Goal: Information Seeking & Learning: Learn about a topic

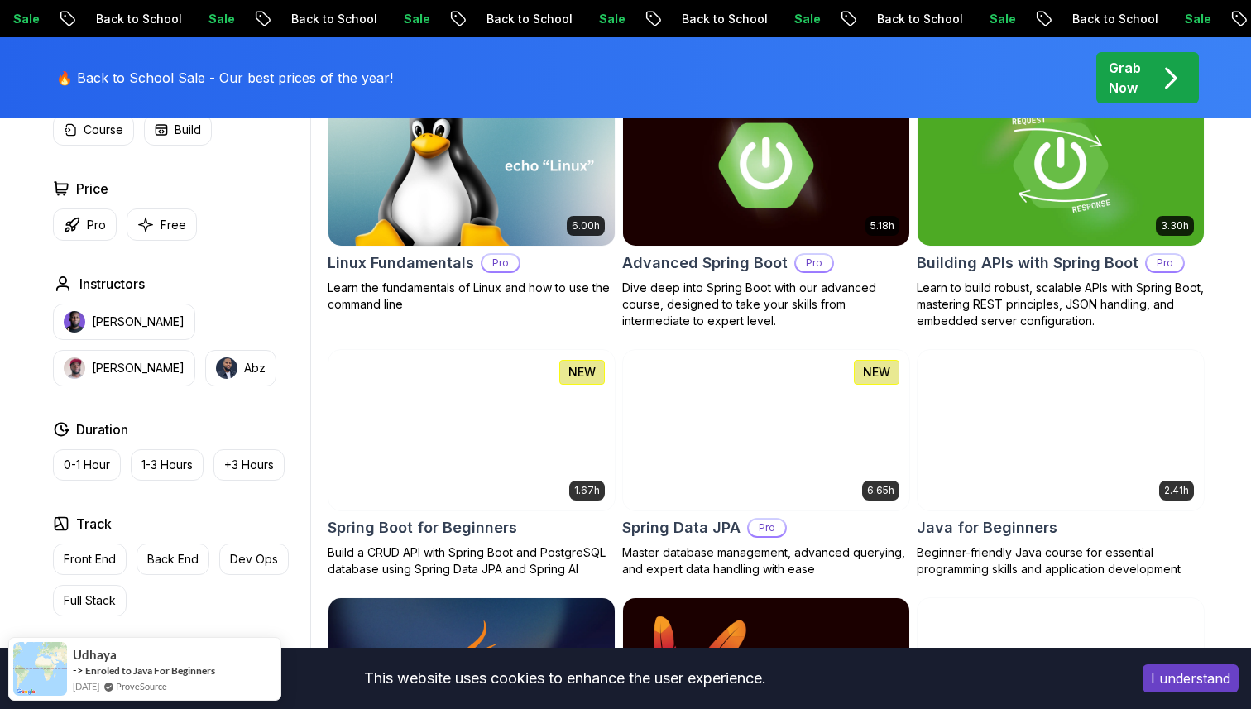
scroll to position [559, 0]
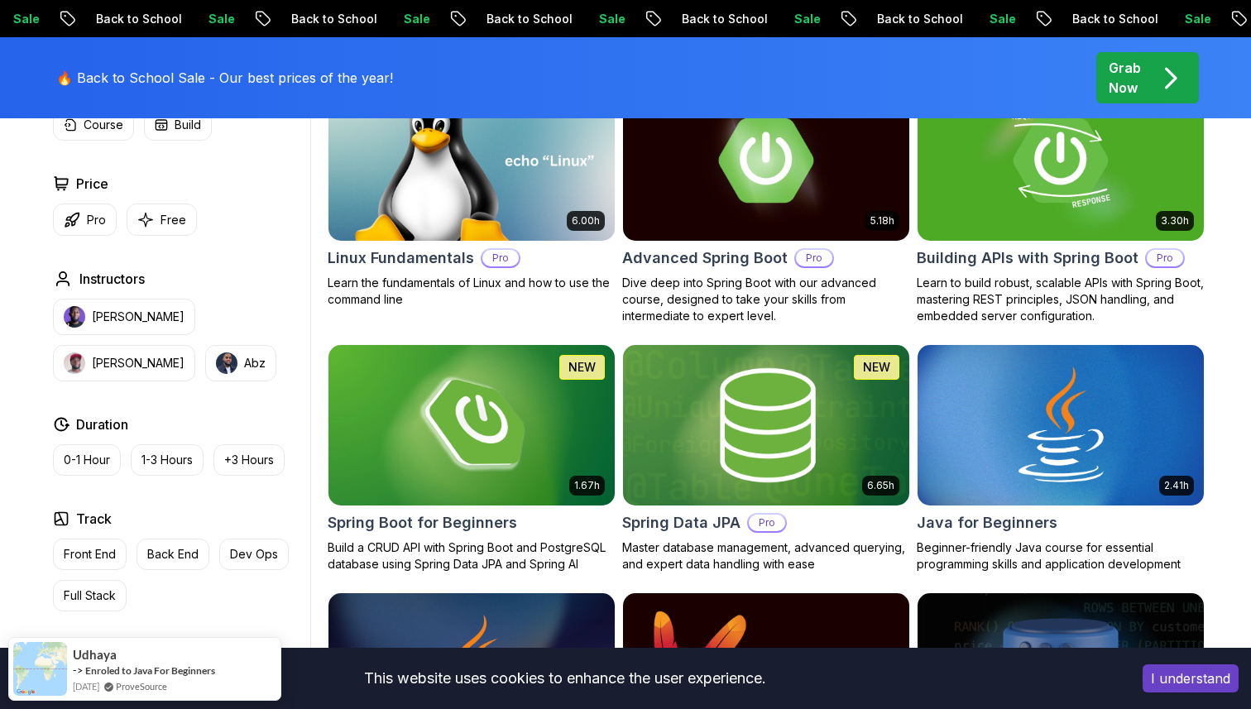
click at [690, 521] on h2 "Spring Data JPA" at bounding box center [681, 522] width 118 height 23
click at [724, 444] on img at bounding box center [766, 425] width 300 height 168
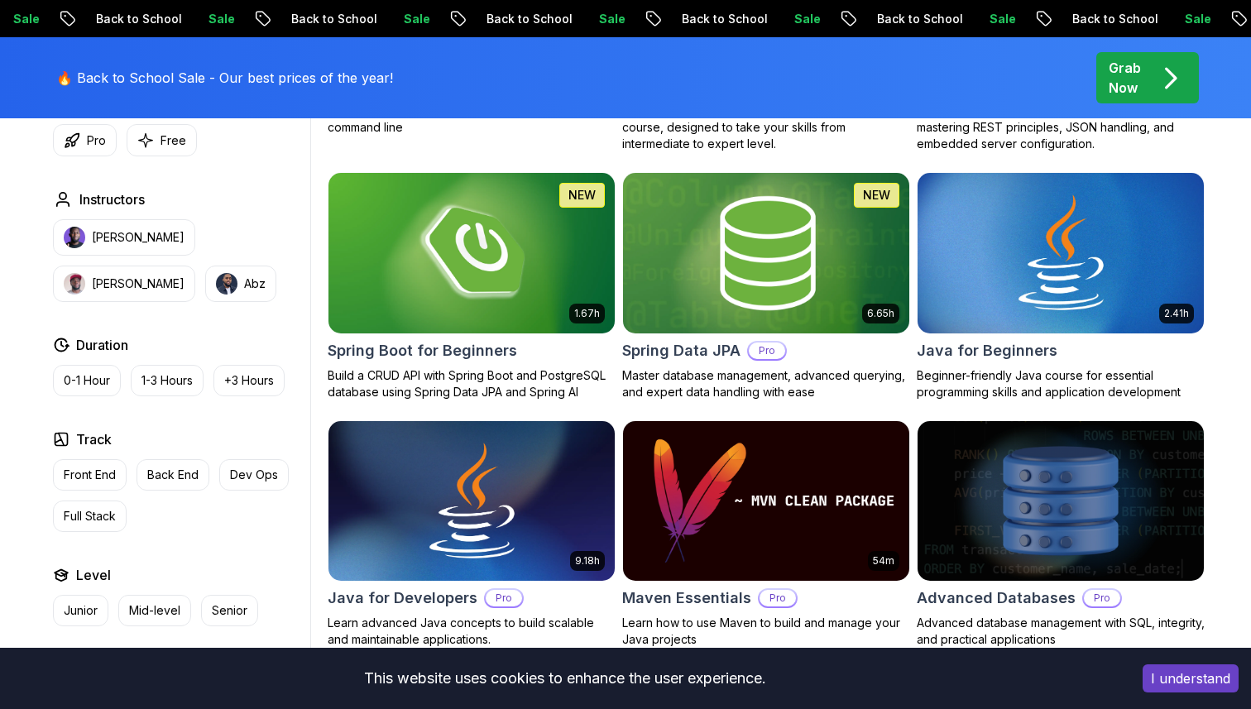
scroll to position [840, 0]
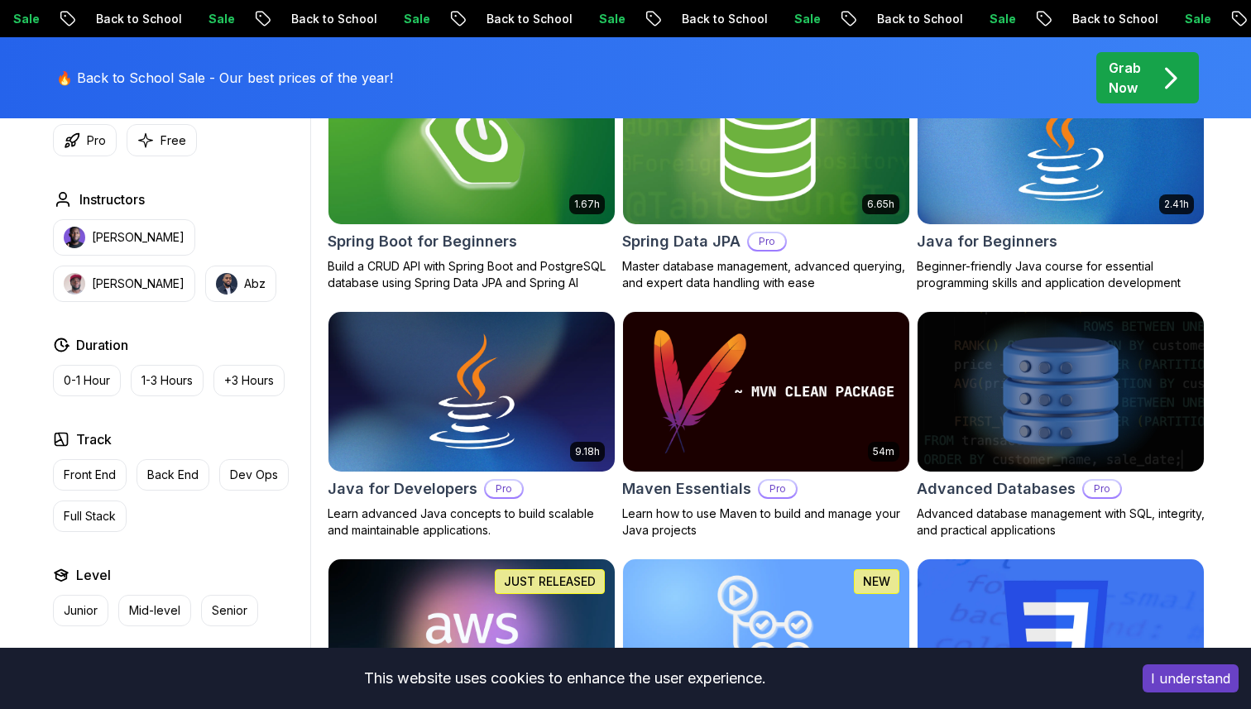
click at [717, 235] on h2 "Spring Data JPA" at bounding box center [681, 241] width 118 height 23
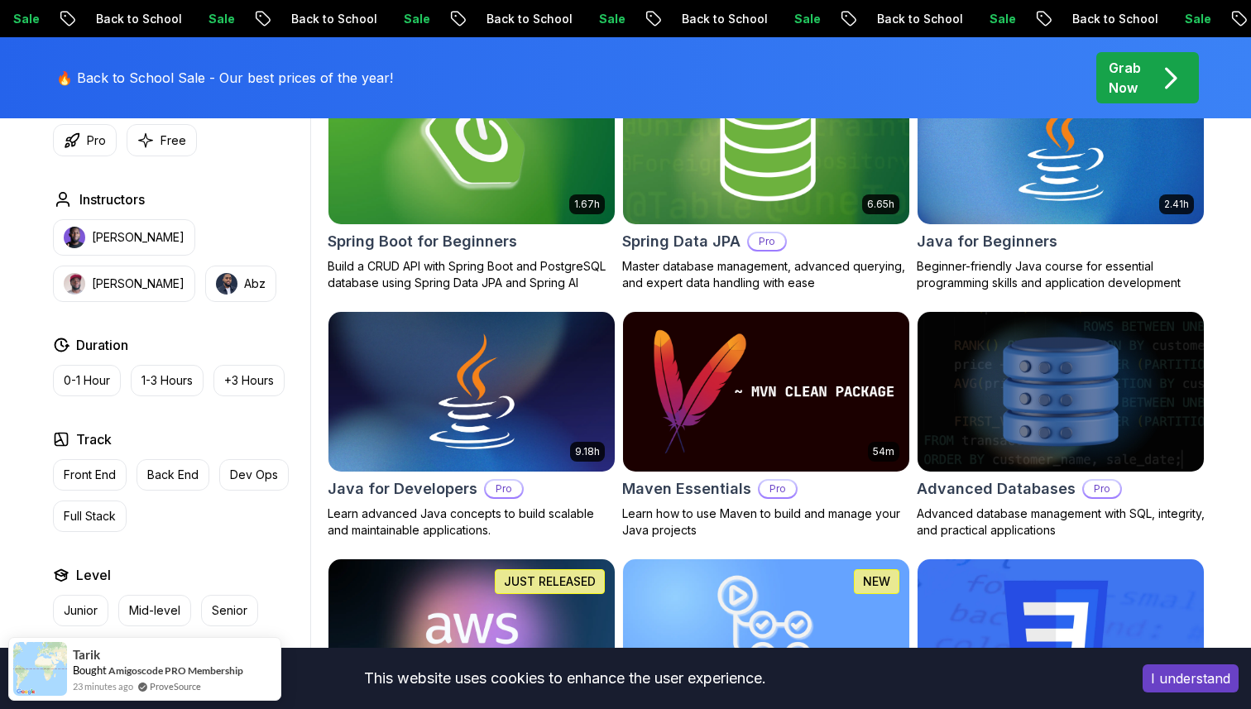
click at [684, 195] on img at bounding box center [766, 144] width 300 height 168
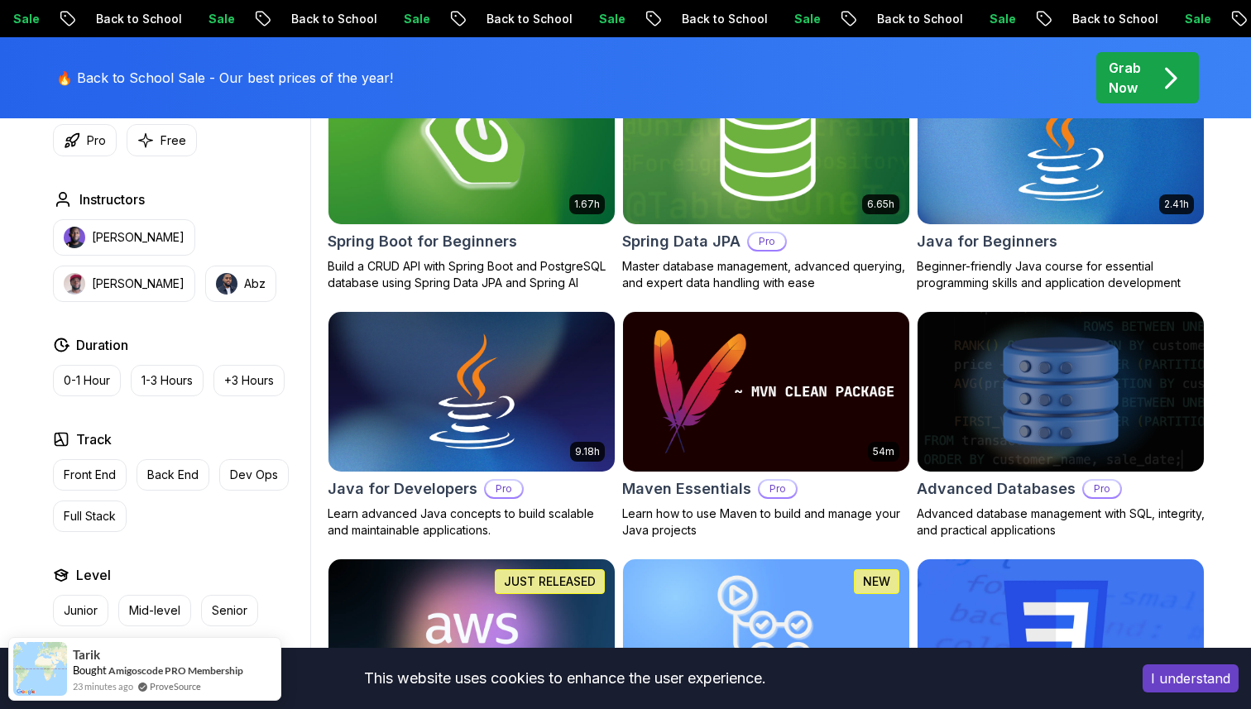
click at [775, 213] on img at bounding box center [766, 144] width 300 height 168
click at [675, 252] on h2 "Spring Data JPA" at bounding box center [681, 241] width 118 height 23
click at [679, 230] on h2 "Spring Data JPA" at bounding box center [681, 241] width 118 height 23
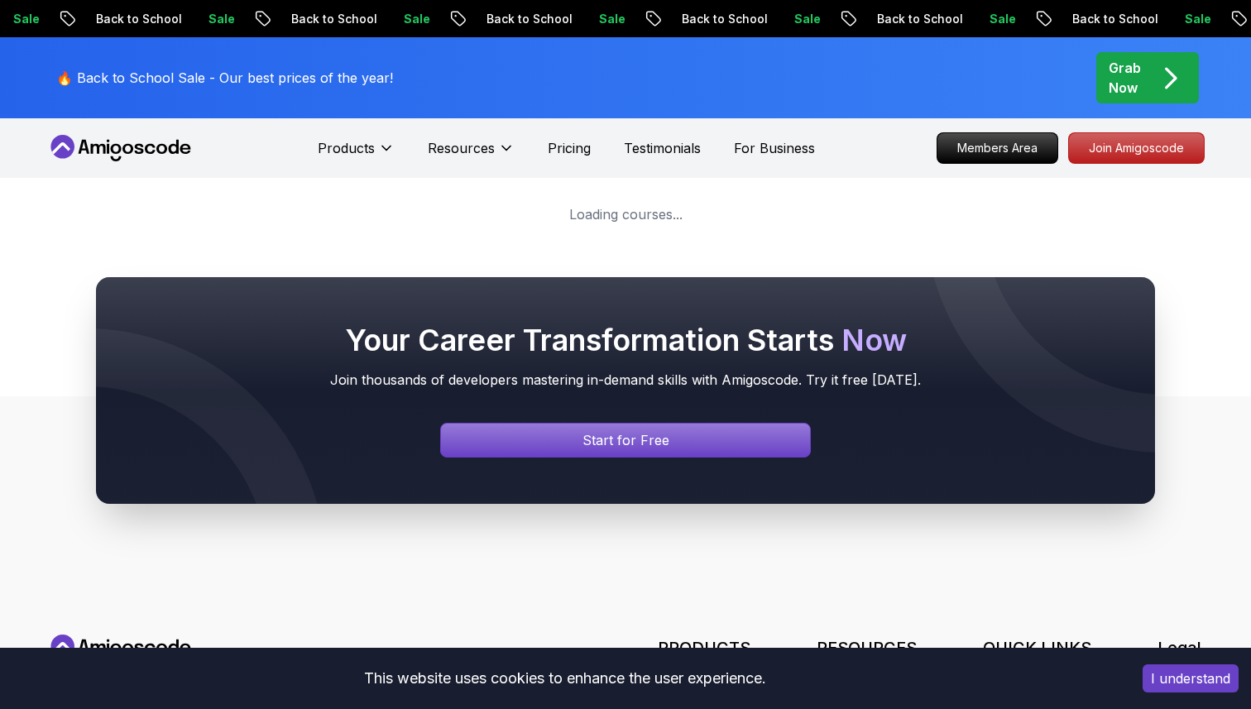
click at [688, 173] on nav "Products Resources Pricing Testimonials For Business Members Area Join Amigosco…" at bounding box center [625, 148] width 1159 height 60
